Goal: Find specific page/section: Find specific page/section

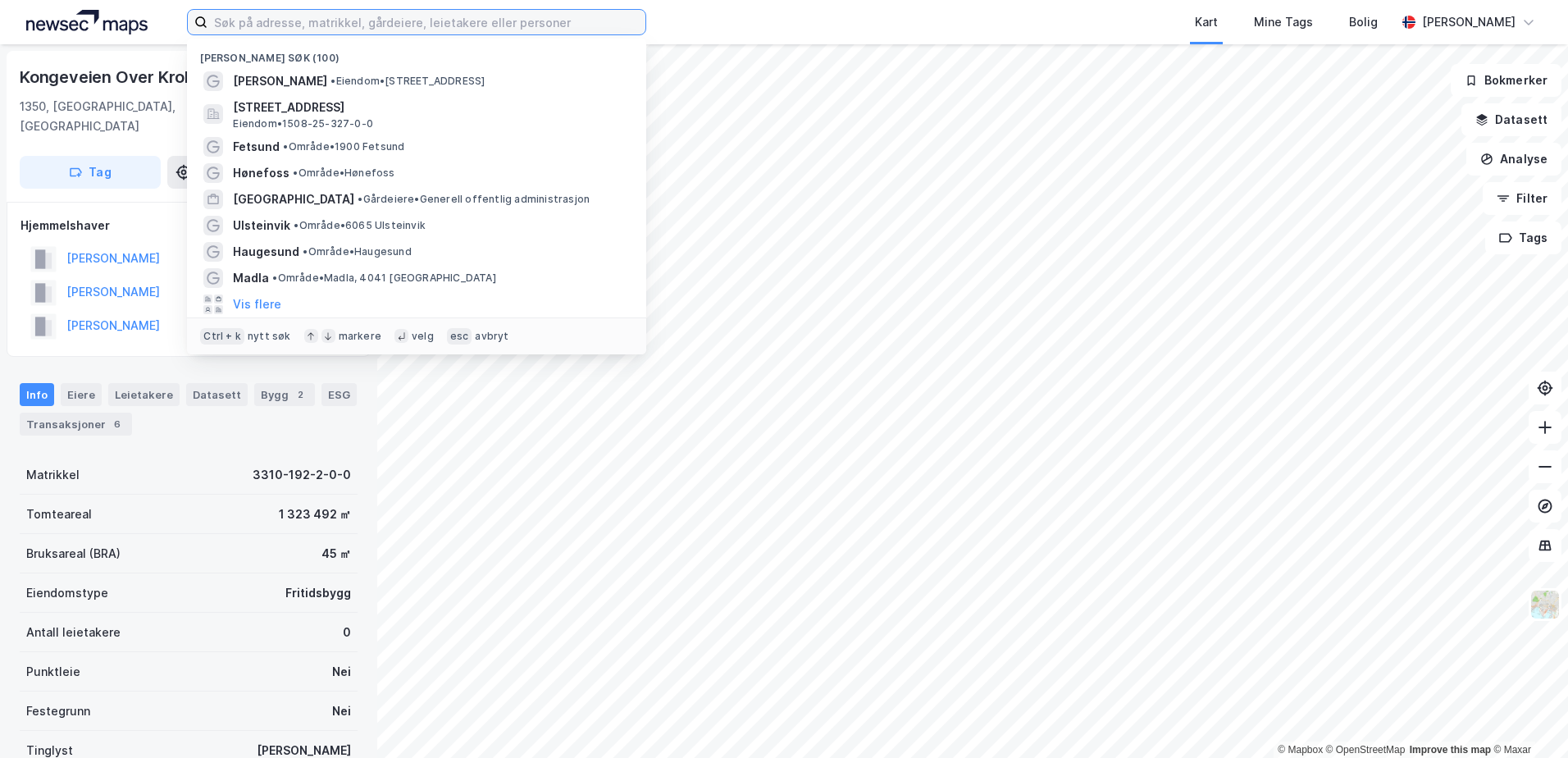
click at [263, 28] on input at bounding box center [427, 22] width 438 height 25
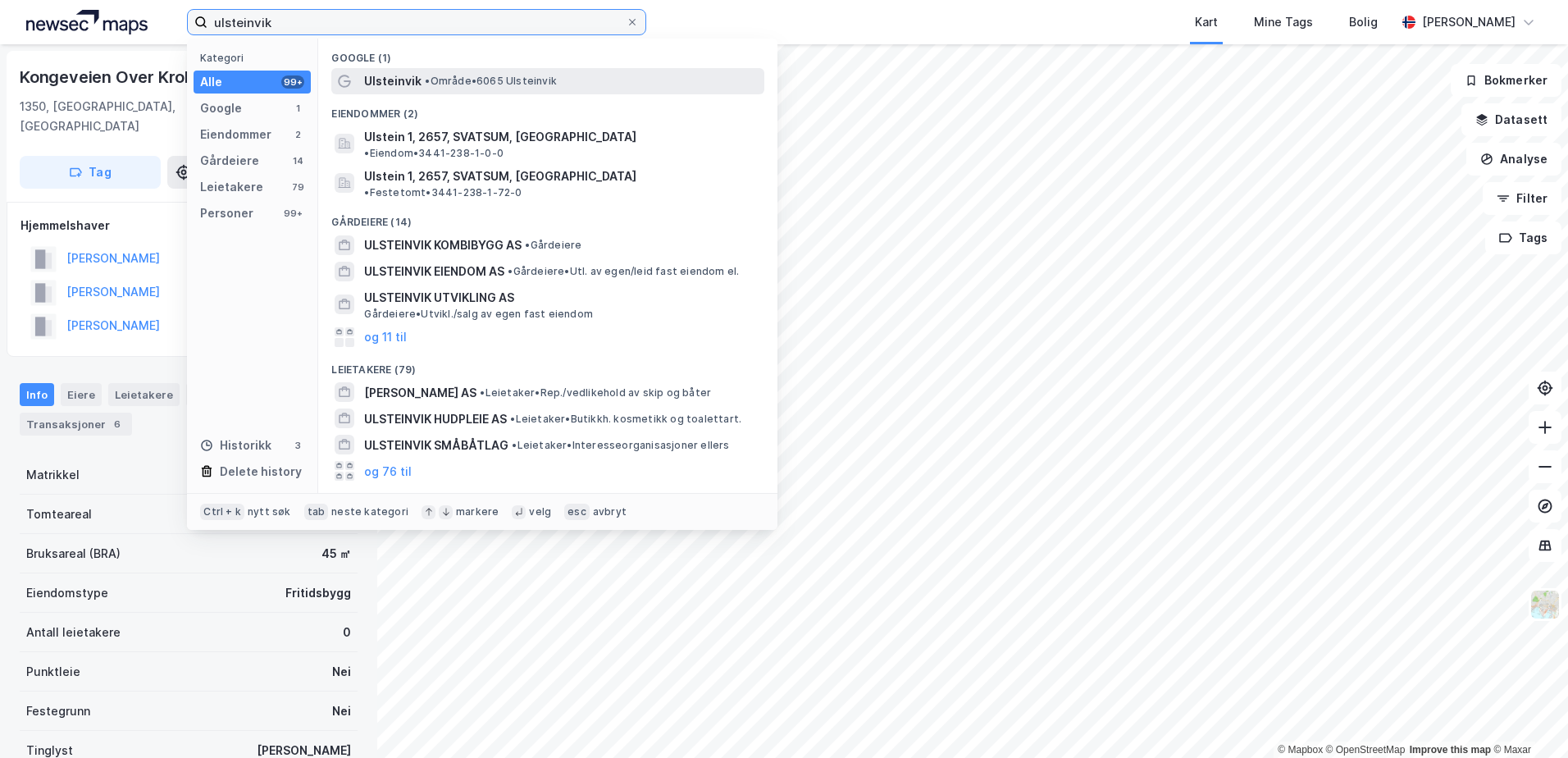
type input "ulsteinvik"
click at [438, 88] on div "Ulsteinvik • Område • 6065 [GEOGRAPHIC_DATA]" at bounding box center [563, 81] width 397 height 20
